Goal: Navigation & Orientation: Find specific page/section

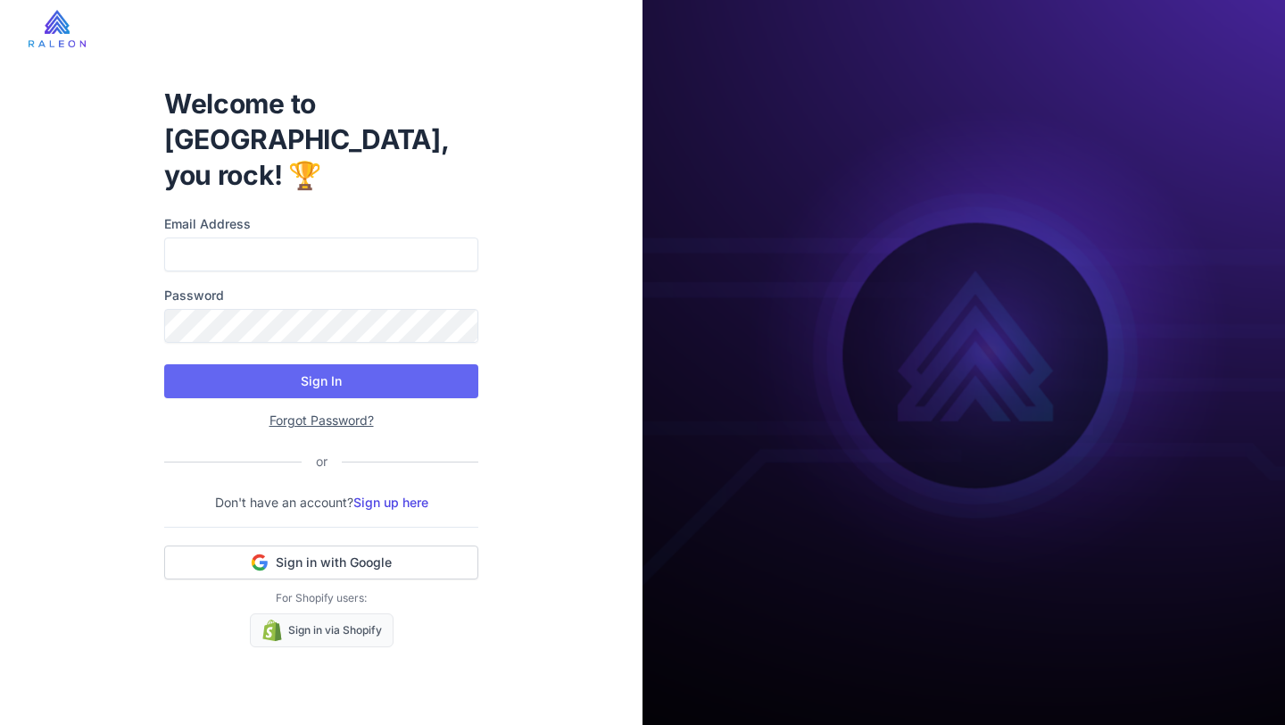
click at [62, 29] on img at bounding box center [57, 28] width 57 height 37
click at [54, 34] on img at bounding box center [57, 28] width 57 height 37
